Goal: Navigation & Orientation: Understand site structure

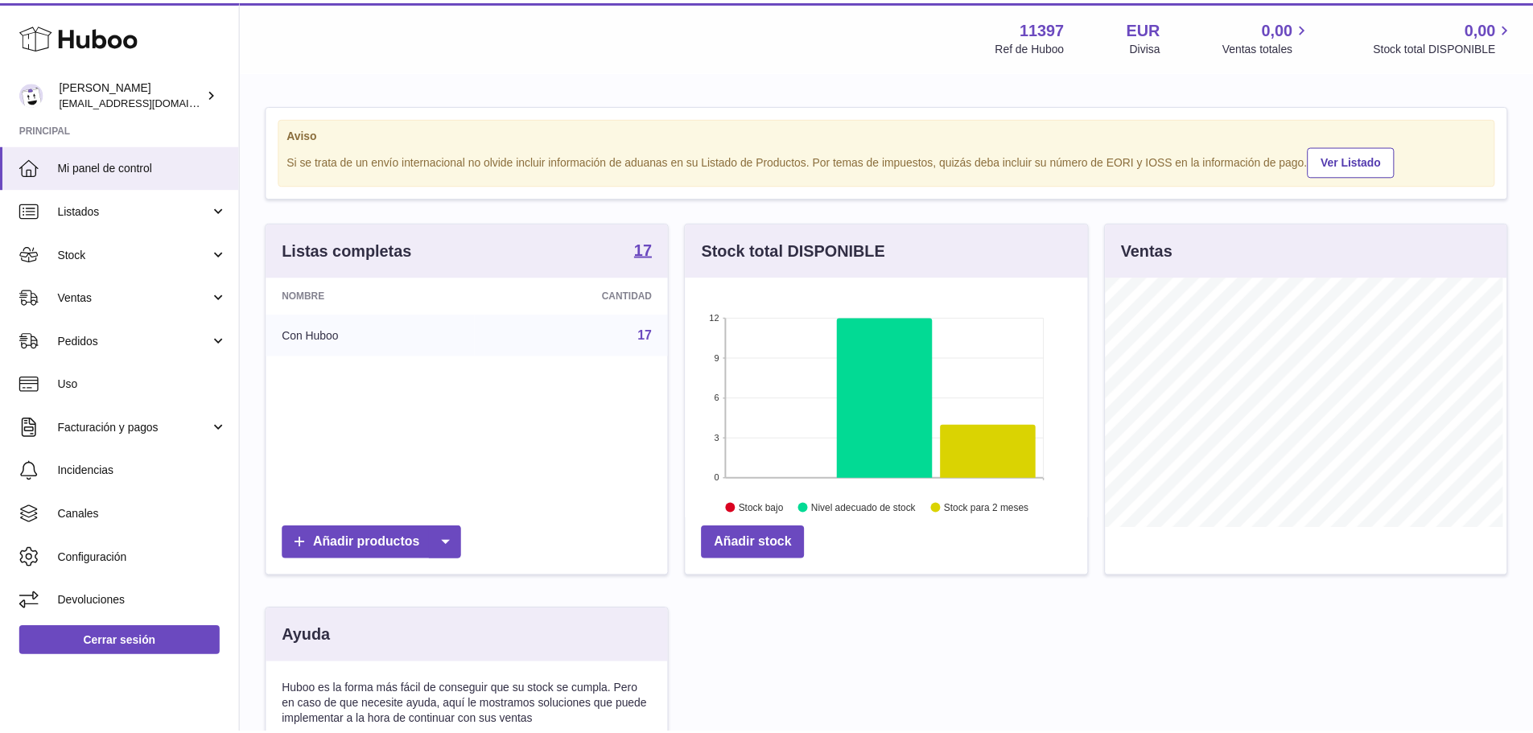
scroll to position [251, 406]
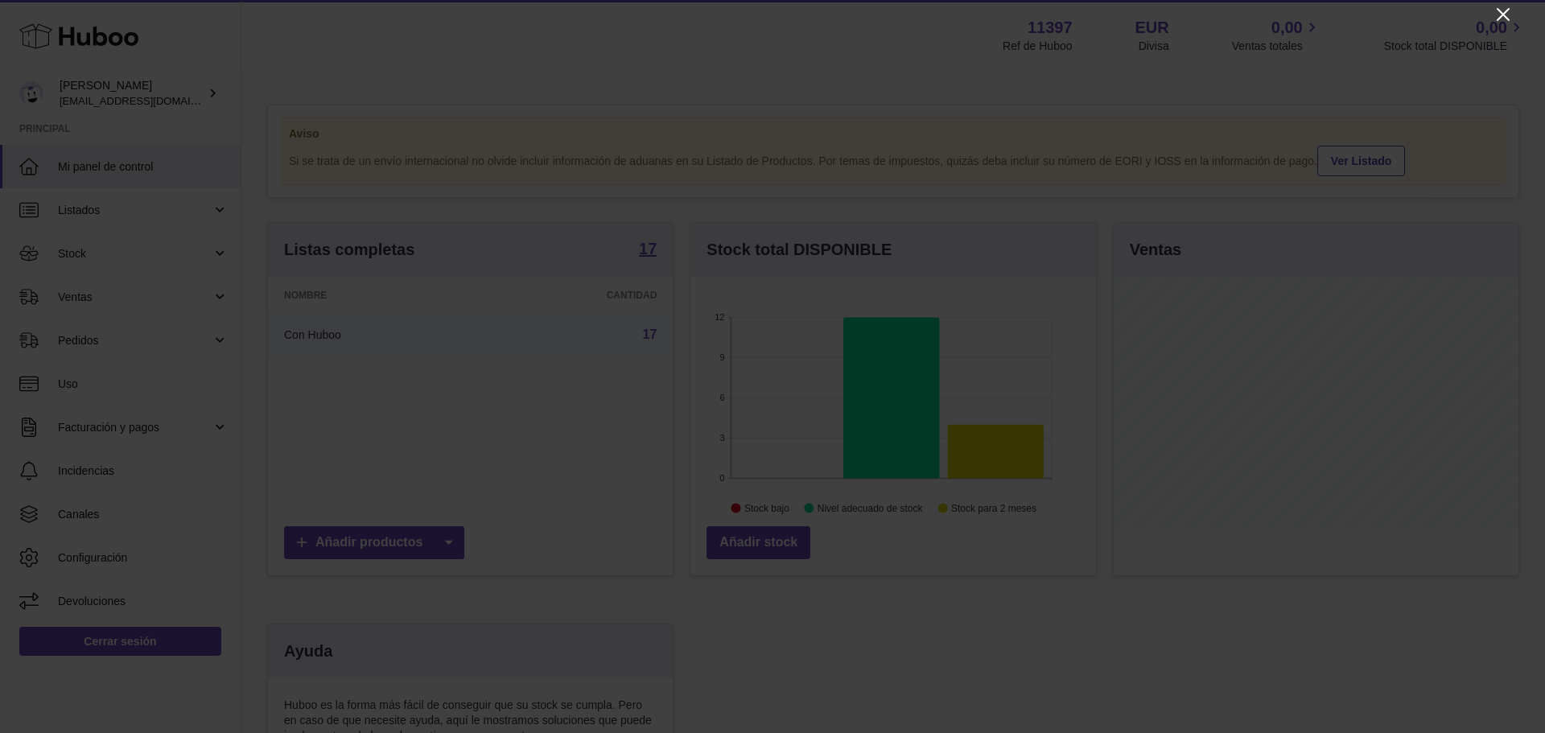
click at [1499, 14] on icon "Close" at bounding box center [1503, 14] width 19 height 19
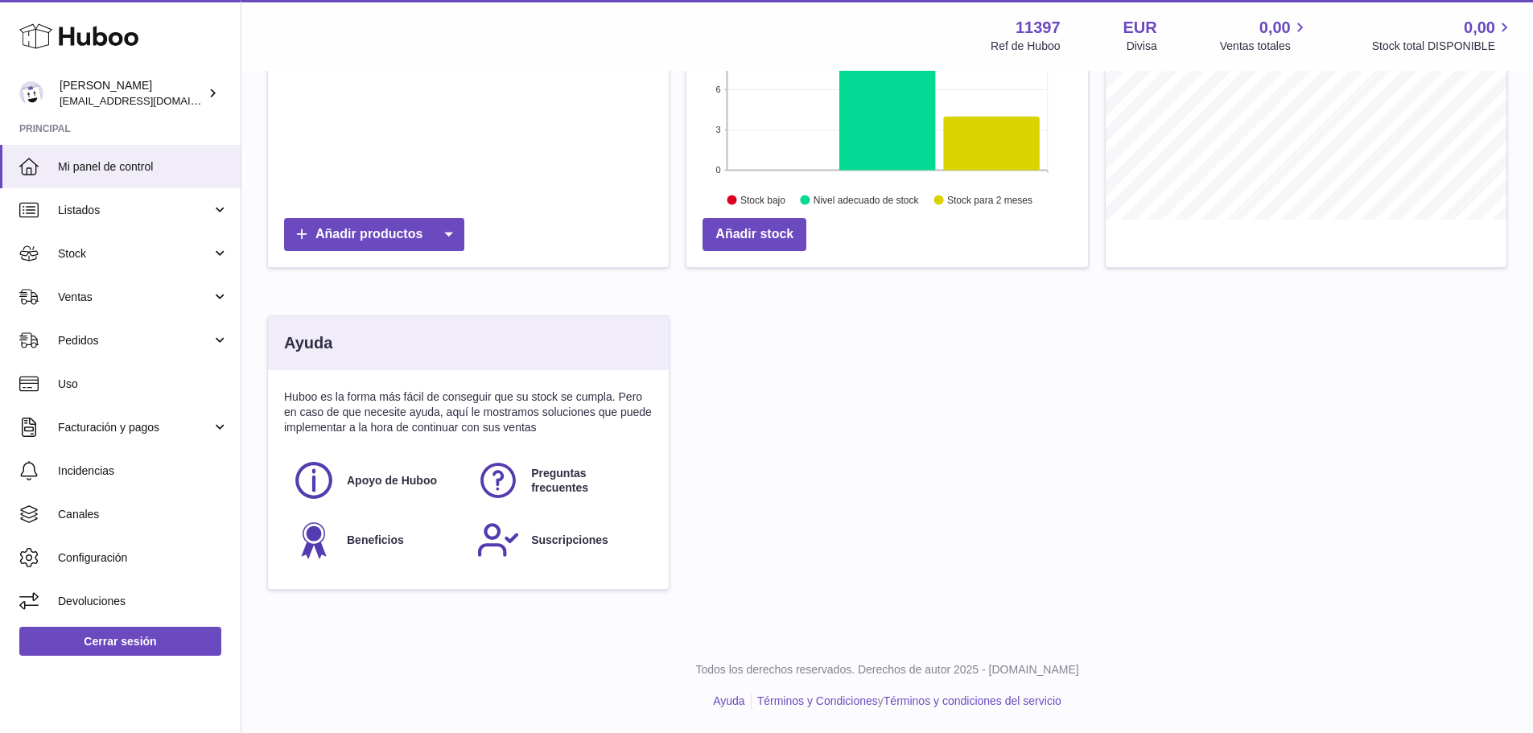
scroll to position [0, 0]
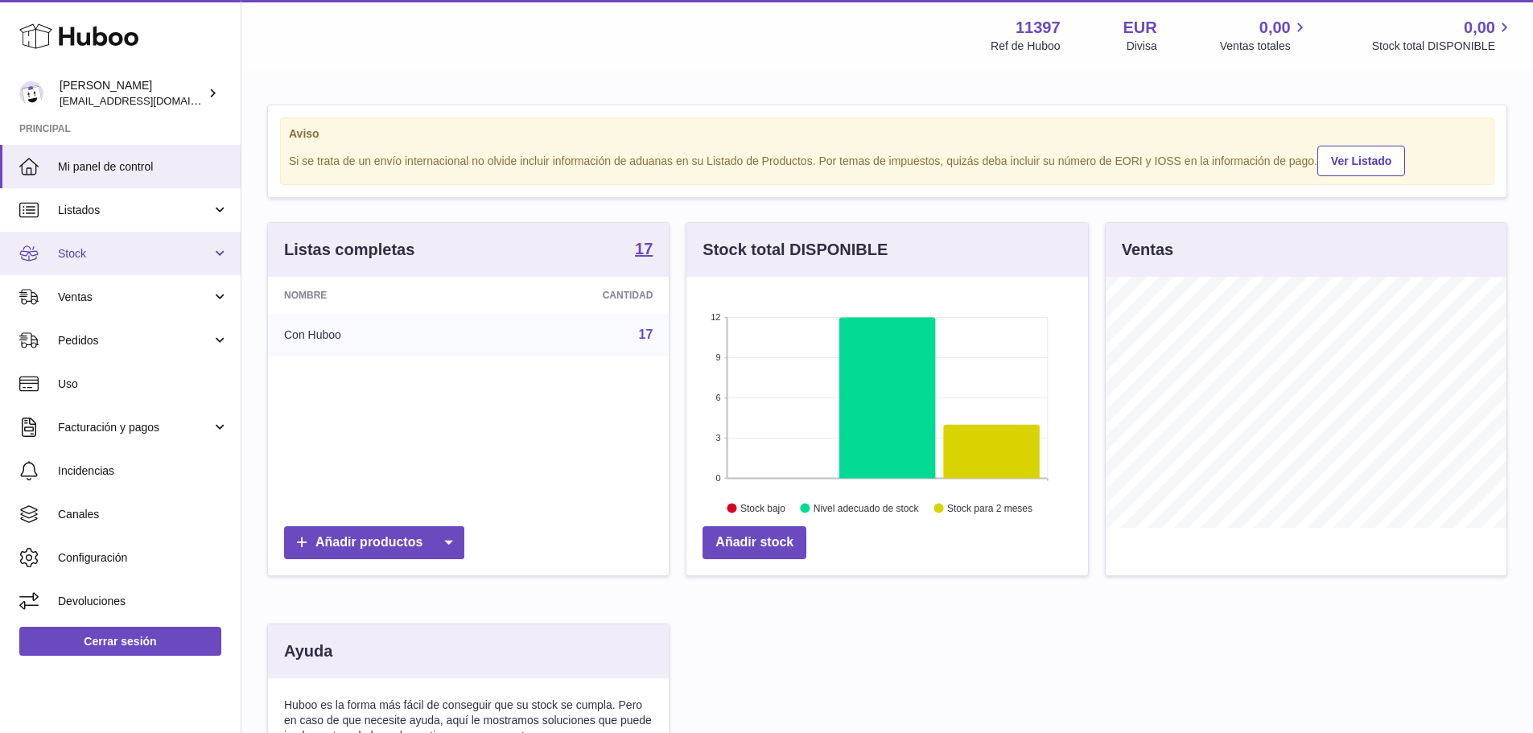
click at [138, 260] on span "Stock" at bounding box center [135, 253] width 154 height 15
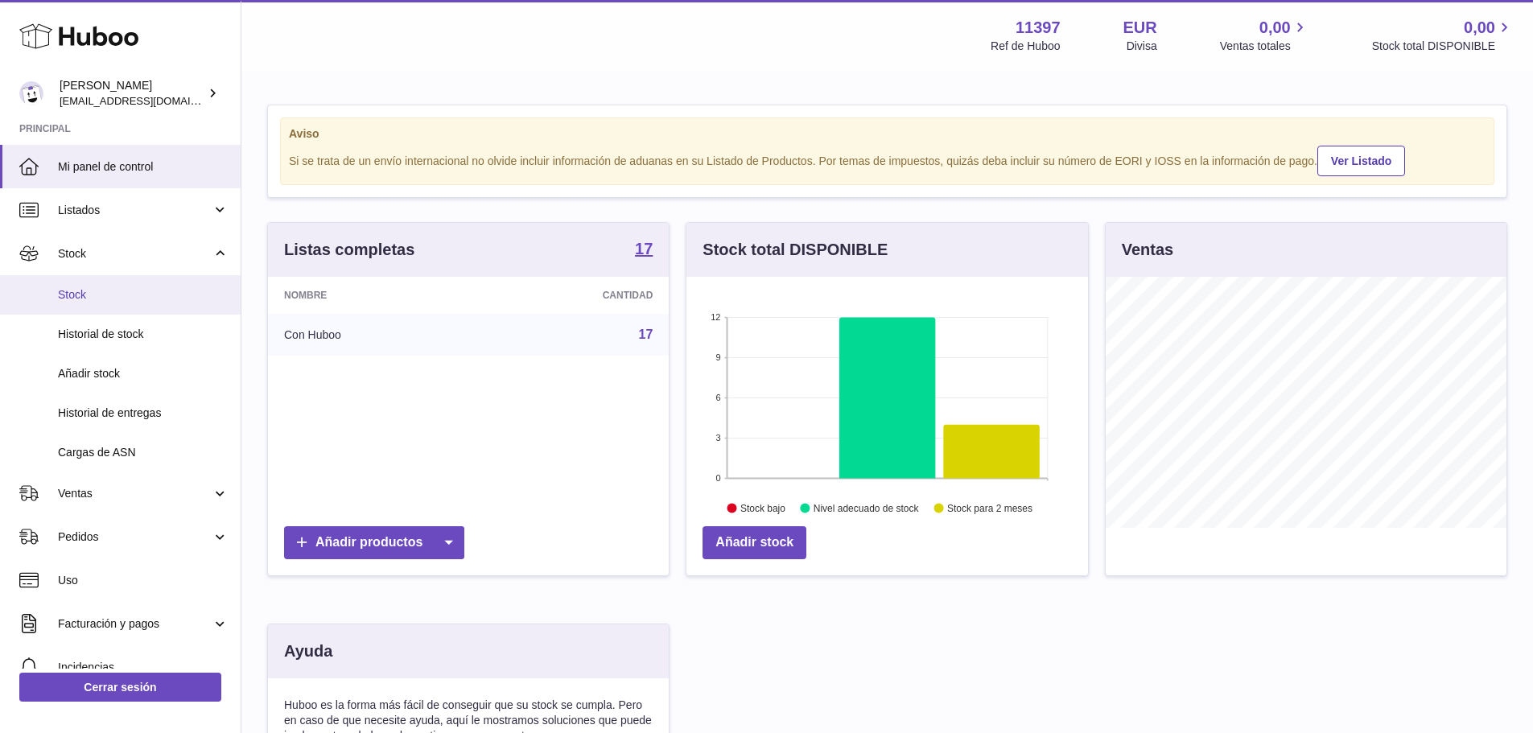
click at [109, 295] on span "Stock" at bounding box center [143, 294] width 171 height 15
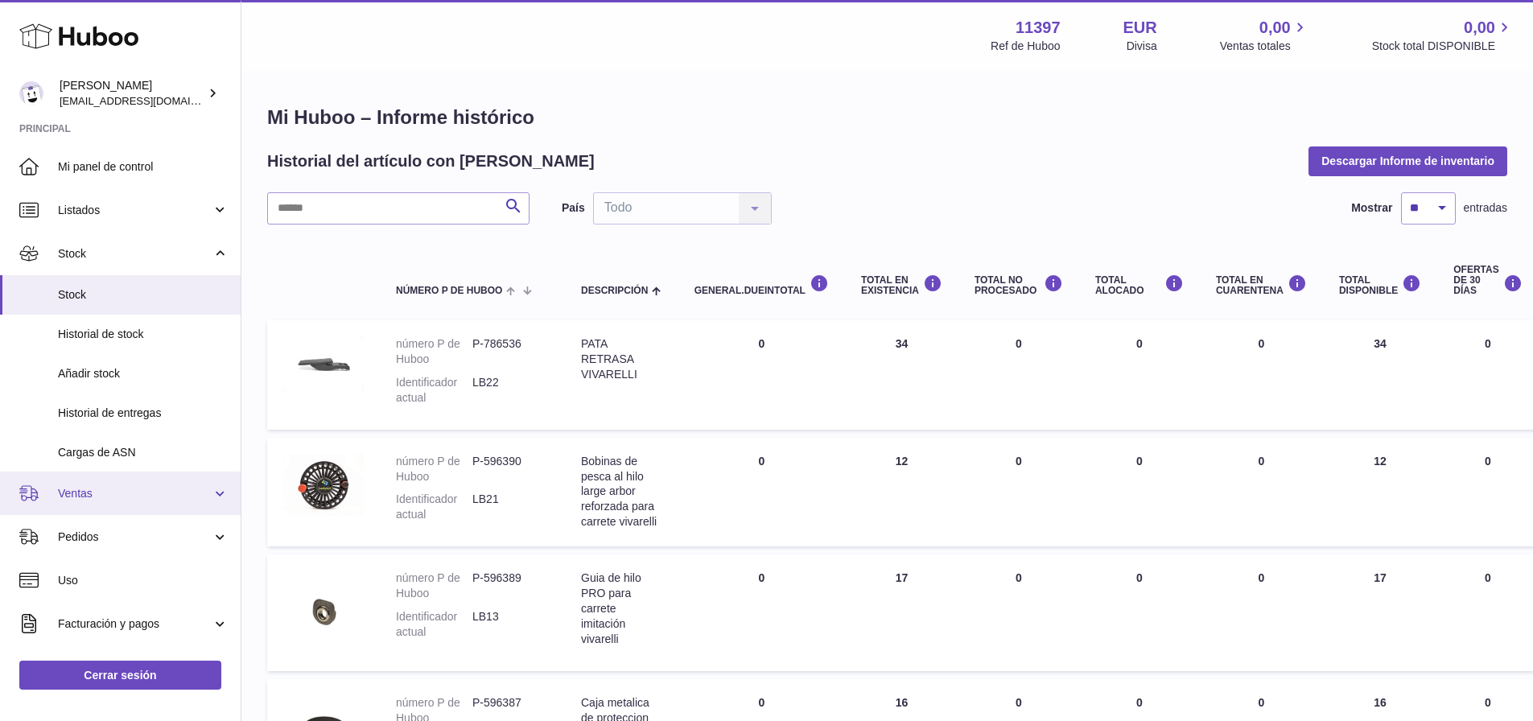
click at [114, 490] on span "Ventas" at bounding box center [135, 493] width 154 height 15
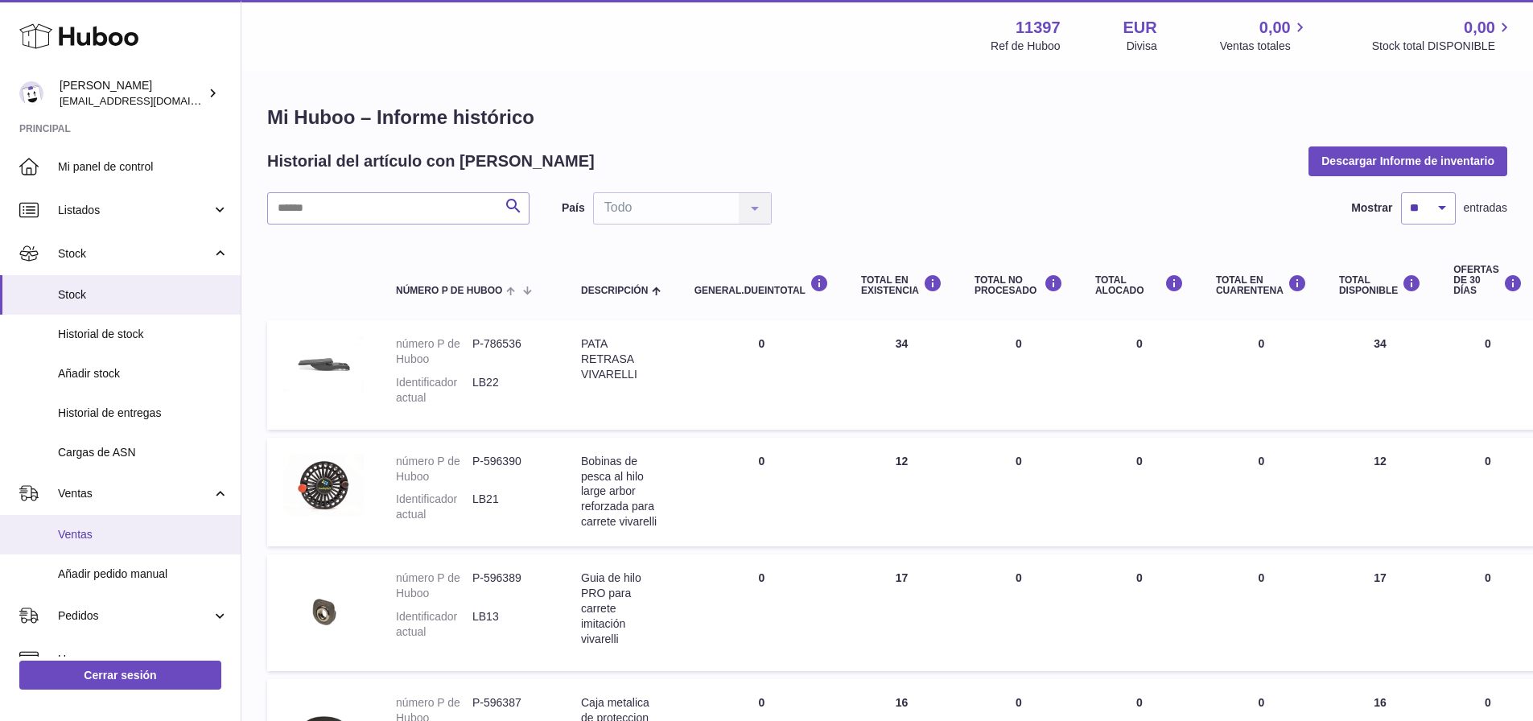
click at [97, 538] on span "Ventas" at bounding box center [143, 534] width 171 height 15
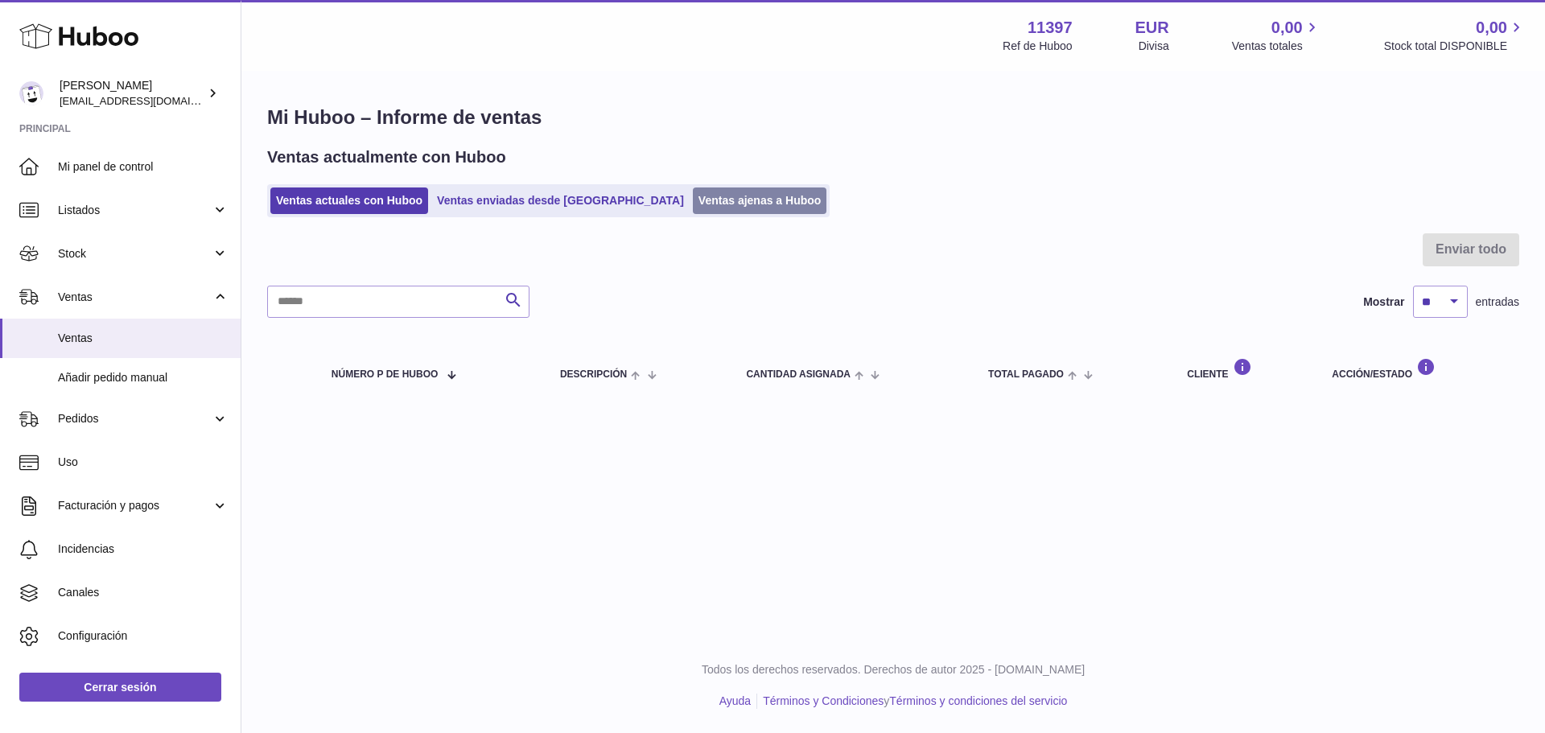
click at [693, 204] on link "Ventas ajenas a Huboo" at bounding box center [760, 201] width 134 height 27
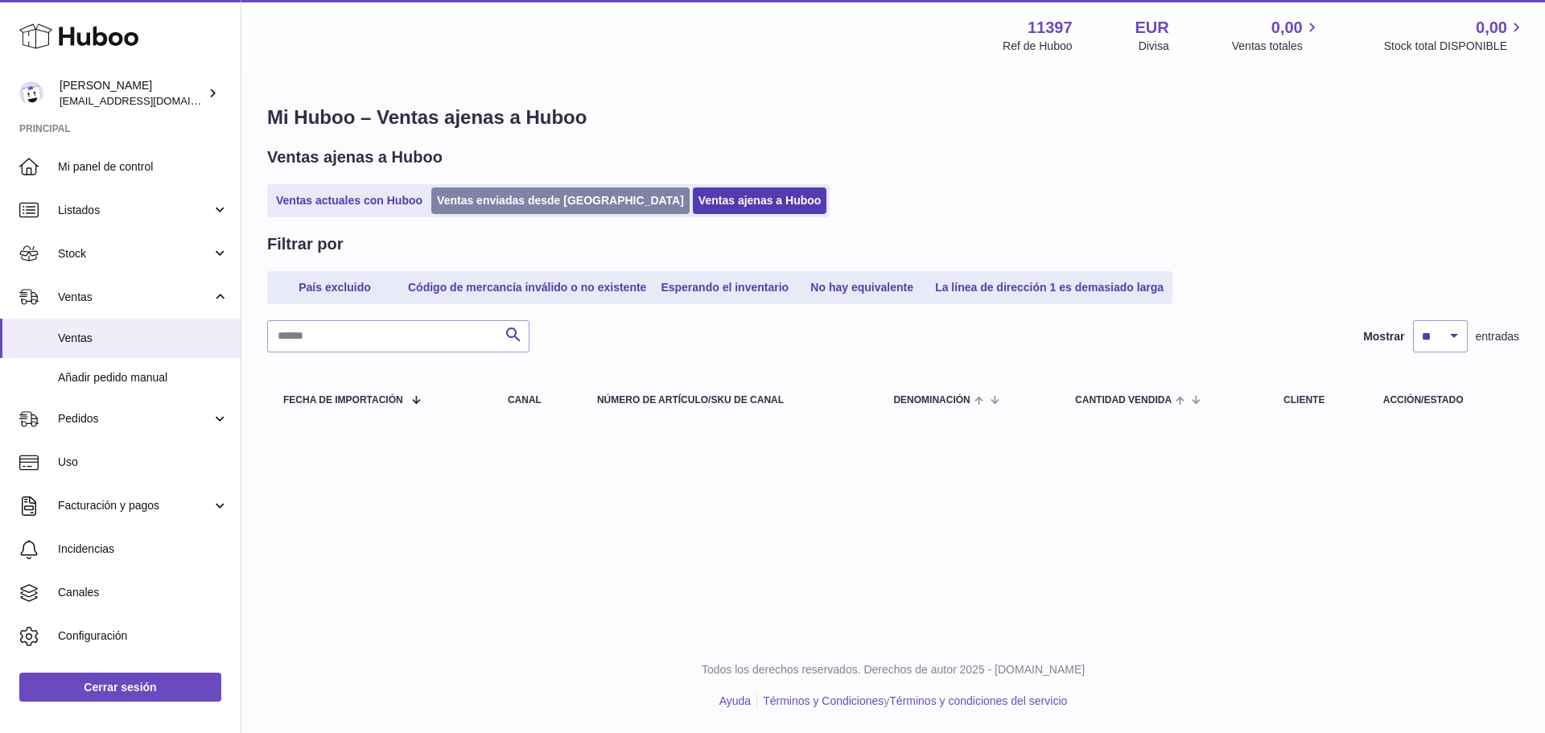
click at [531, 206] on link "Ventas enviadas desde Huboo" at bounding box center [560, 201] width 258 height 27
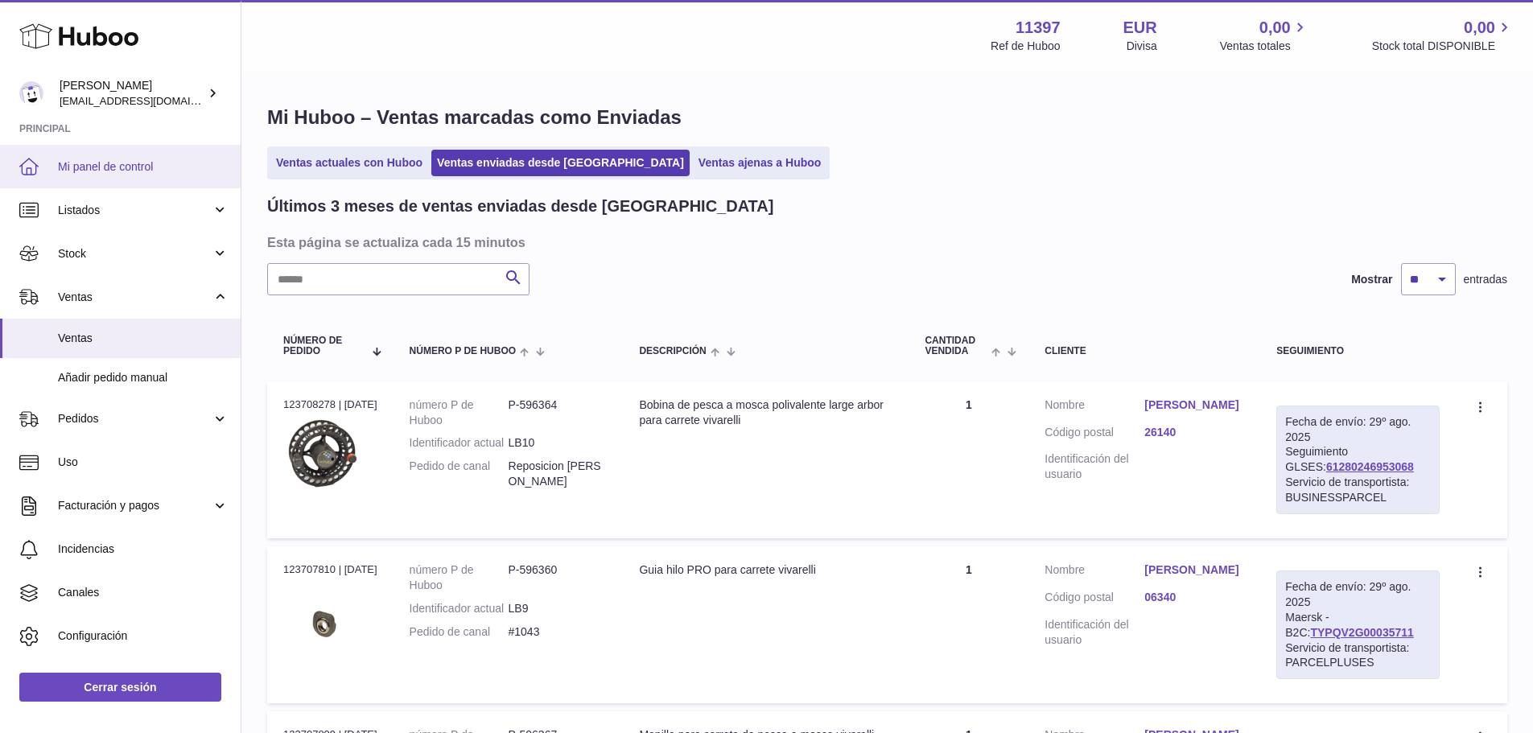
click at [101, 170] on span "Mi panel de control" at bounding box center [143, 166] width 171 height 15
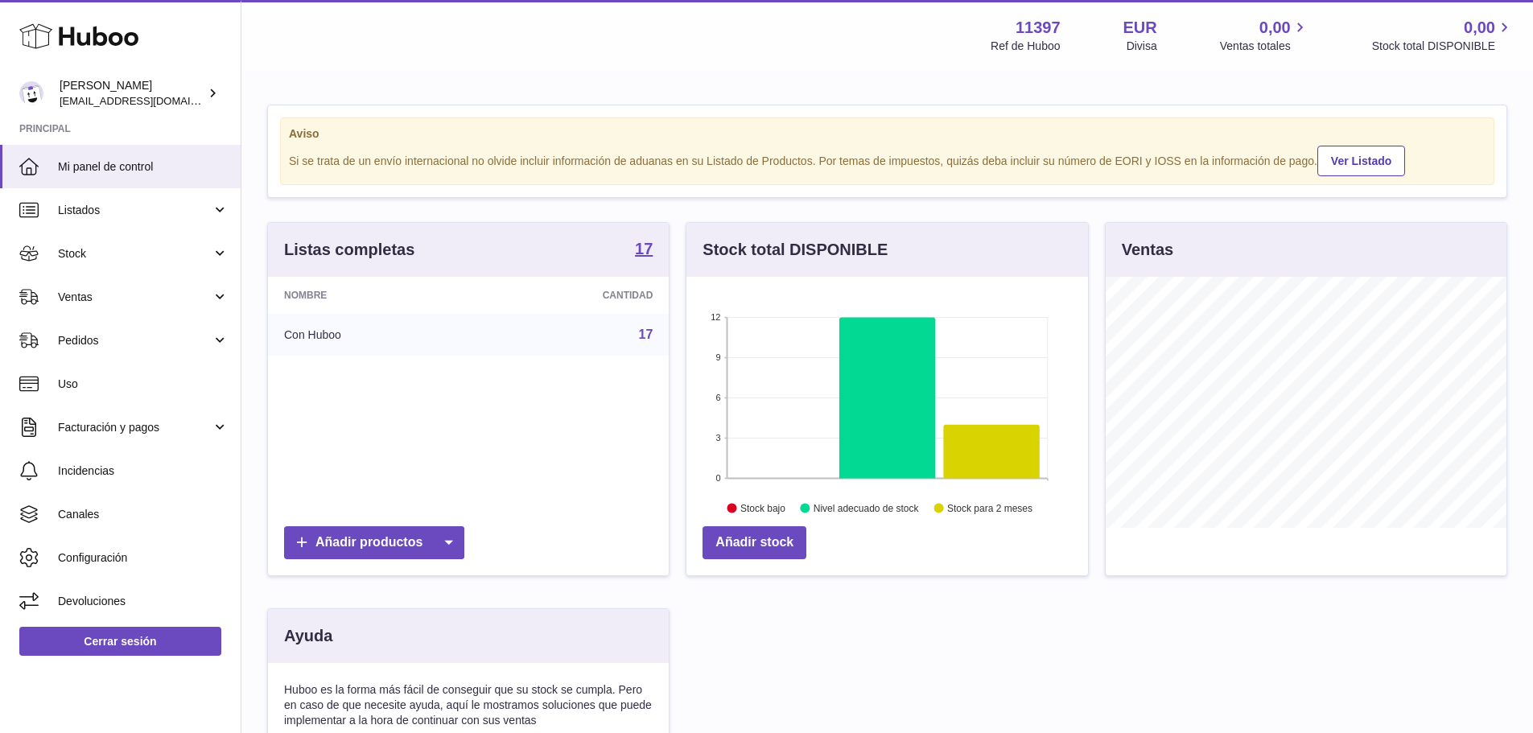
scroll to position [251, 402]
